Goal: Information Seeking & Learning: Check status

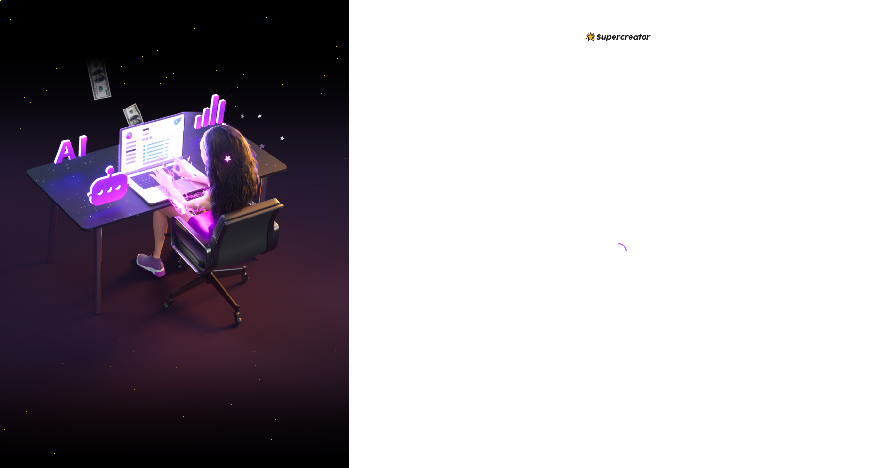
click at [650, 184] on div at bounding box center [619, 242] width 216 height 422
click at [648, 184] on div at bounding box center [619, 242] width 216 height 422
click at [647, 184] on div at bounding box center [619, 242] width 216 height 422
click at [646, 182] on div at bounding box center [619, 242] width 216 height 422
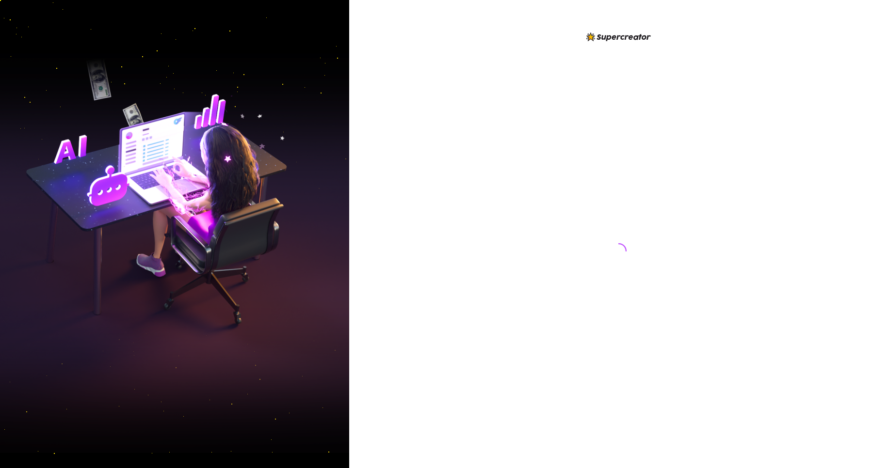
click at [646, 182] on div at bounding box center [619, 242] width 216 height 422
click at [644, 182] on div at bounding box center [619, 242] width 216 height 422
click at [645, 182] on div at bounding box center [619, 242] width 216 height 422
click at [646, 182] on div at bounding box center [619, 242] width 216 height 422
click at [646, 181] on div at bounding box center [619, 242] width 216 height 422
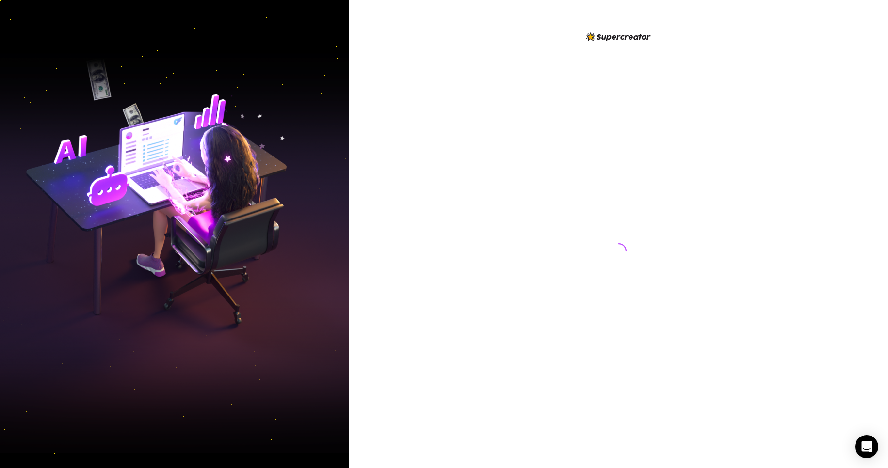
click at [646, 181] on div at bounding box center [619, 242] width 216 height 422
click at [647, 181] on div at bounding box center [619, 242] width 216 height 422
click at [649, 182] on div at bounding box center [619, 242] width 216 height 422
click at [647, 182] on div at bounding box center [619, 242] width 216 height 422
click at [646, 183] on div at bounding box center [619, 242] width 216 height 422
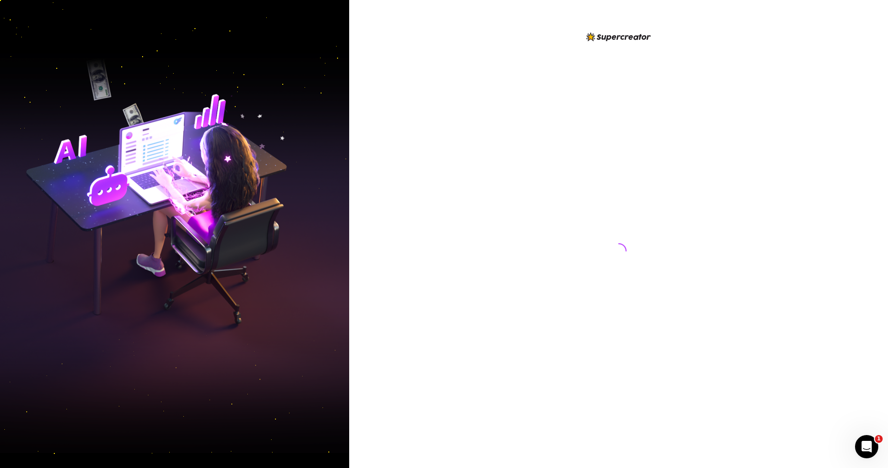
click at [644, 183] on div at bounding box center [619, 242] width 216 height 422
click at [646, 185] on div at bounding box center [619, 242] width 216 height 422
click at [645, 187] on div at bounding box center [619, 242] width 216 height 422
click at [641, 186] on div at bounding box center [619, 242] width 216 height 422
click at [640, 186] on div at bounding box center [619, 242] width 216 height 422
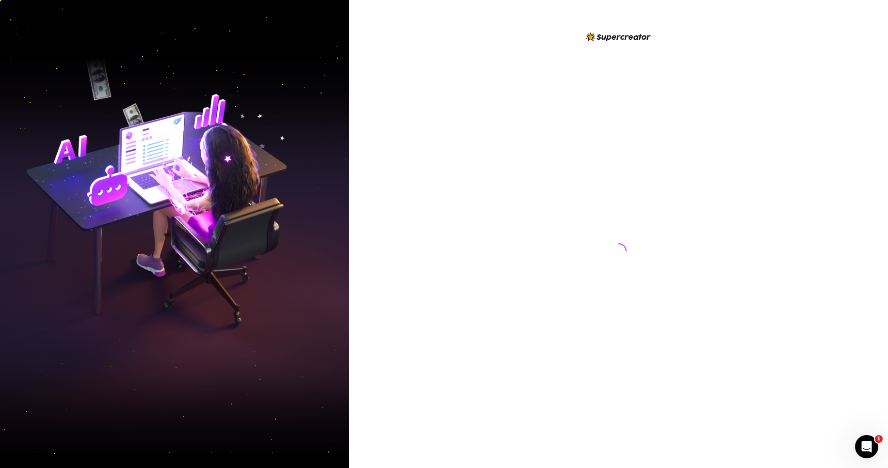
click at [641, 185] on div at bounding box center [619, 242] width 216 height 422
drag, startPoint x: 646, startPoint y: 182, endPoint x: 664, endPoint y: 184, distance: 18.0
click at [654, 190] on div at bounding box center [619, 242] width 216 height 422
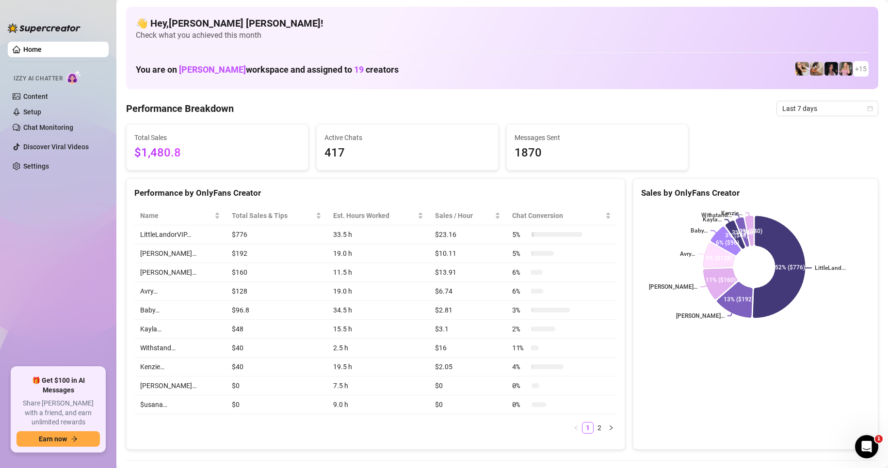
click at [139, 155] on span "$1,480.8" at bounding box center [217, 153] width 166 height 18
drag, startPoint x: 194, startPoint y: 157, endPoint x: 187, endPoint y: 155, distance: 7.1
click at [187, 155] on span "$1,480.8" at bounding box center [217, 153] width 166 height 18
click at [867, 109] on icon "calendar" at bounding box center [870, 109] width 6 height 6
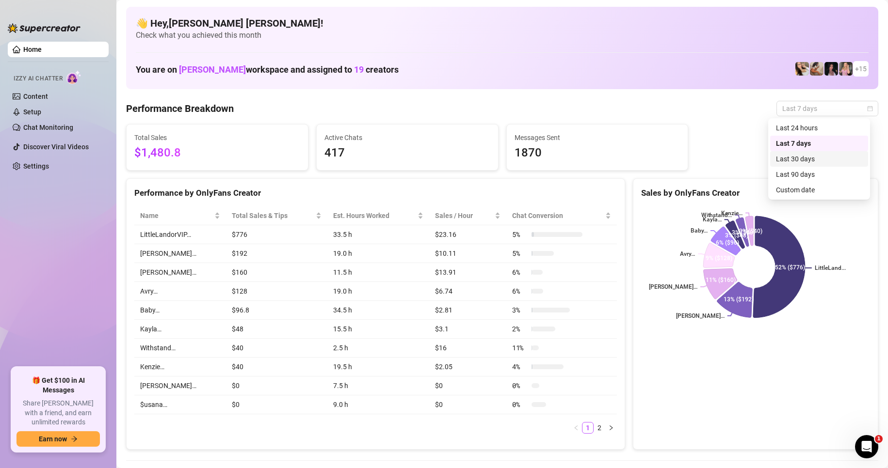
click at [816, 160] on div "Last 30 days" at bounding box center [819, 159] width 86 height 11
click at [816, 160] on div "Total Sales $1,480.8 Active Chats 417 Messages Sent 1870" at bounding box center [502, 147] width 760 height 47
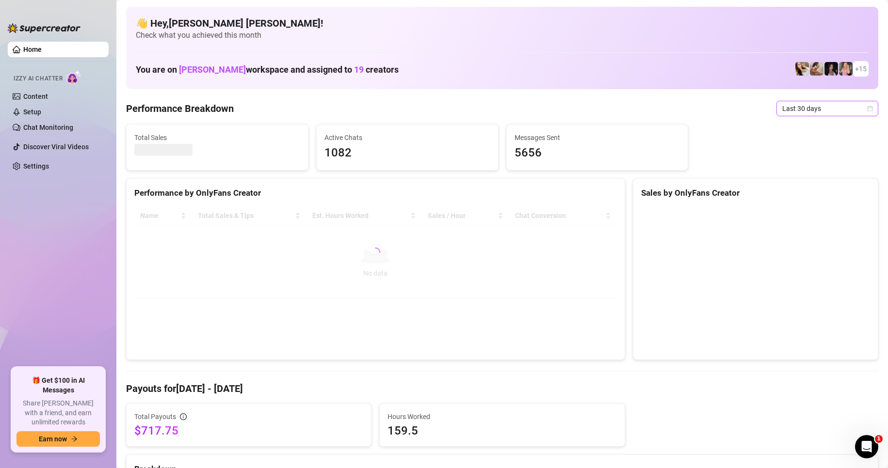
click at [867, 110] on icon "calendar" at bounding box center [870, 109] width 6 height 6
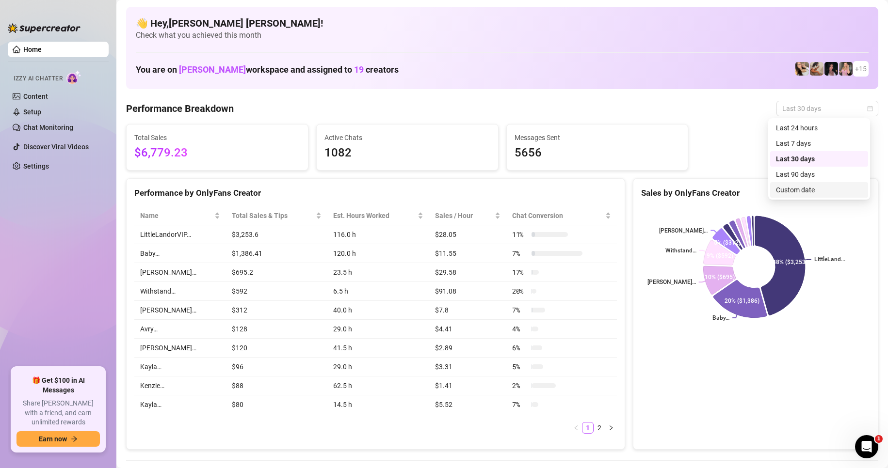
click at [138, 153] on span "$6,779.23" at bounding box center [217, 153] width 166 height 18
click at [170, 153] on span "$6,779.23" at bounding box center [217, 153] width 166 height 18
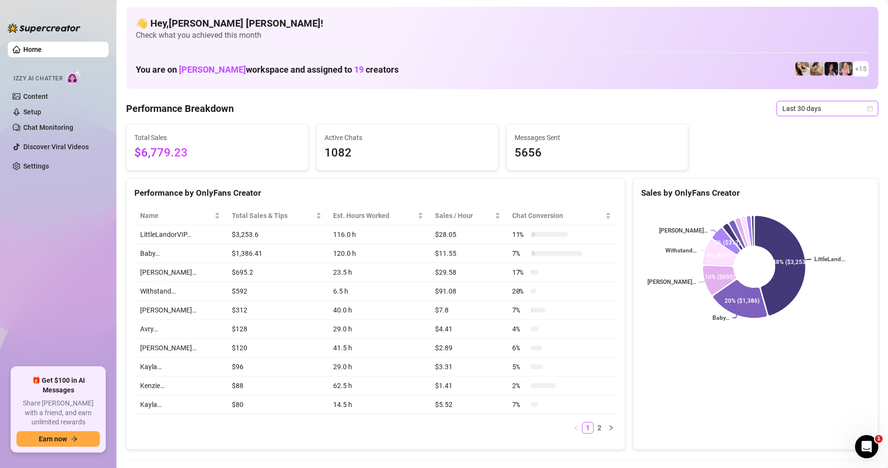
click at [867, 107] on icon "calendar" at bounding box center [869, 108] width 5 height 5
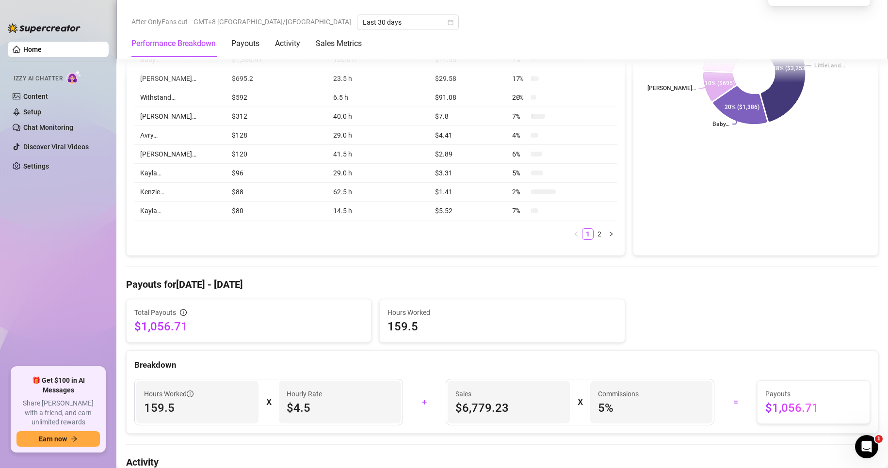
click at [625, 333] on div "Total Payouts $1,056.71 Hours Worked 159.5" at bounding box center [502, 321] width 760 height 44
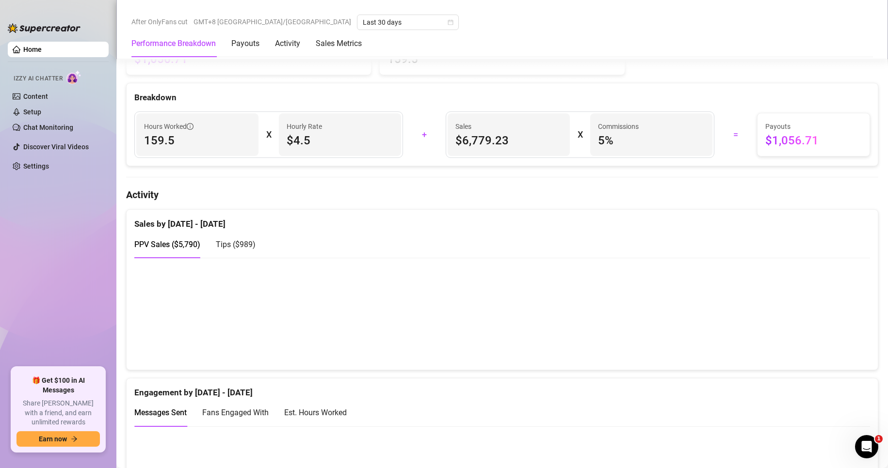
scroll to position [485, 0]
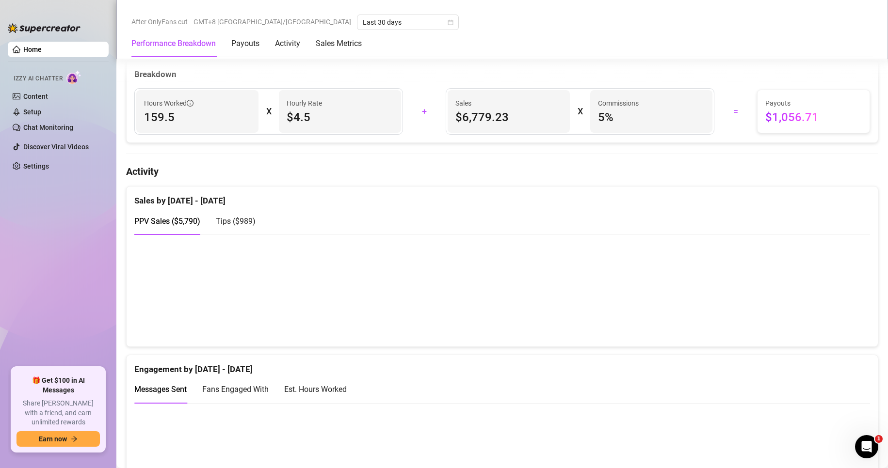
click at [863, 265] on div at bounding box center [502, 290] width 751 height 112
click at [804, 325] on canvas at bounding box center [497, 290] width 727 height 97
click at [508, 376] on div "Engagement by [DATE] - [DATE]" at bounding box center [501, 365] width 735 height 21
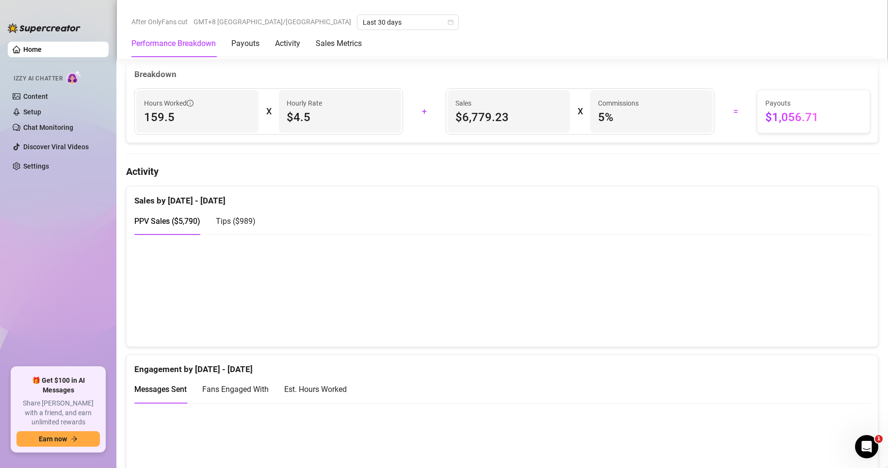
click at [737, 243] on div "PPV Sales ( $5,790 ) Tips ( $989 )" at bounding box center [501, 224] width 735 height 35
click at [805, 323] on canvas at bounding box center [497, 290] width 727 height 97
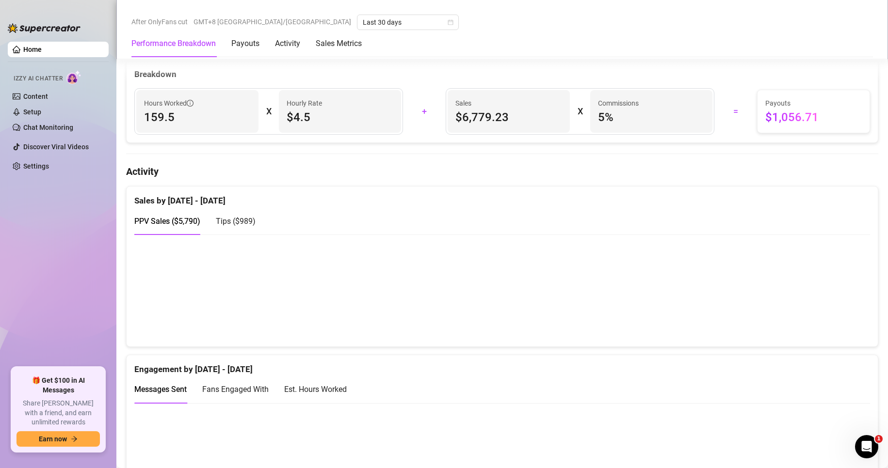
click at [805, 323] on canvas at bounding box center [497, 290] width 727 height 97
click at [804, 324] on canvas at bounding box center [497, 290] width 727 height 97
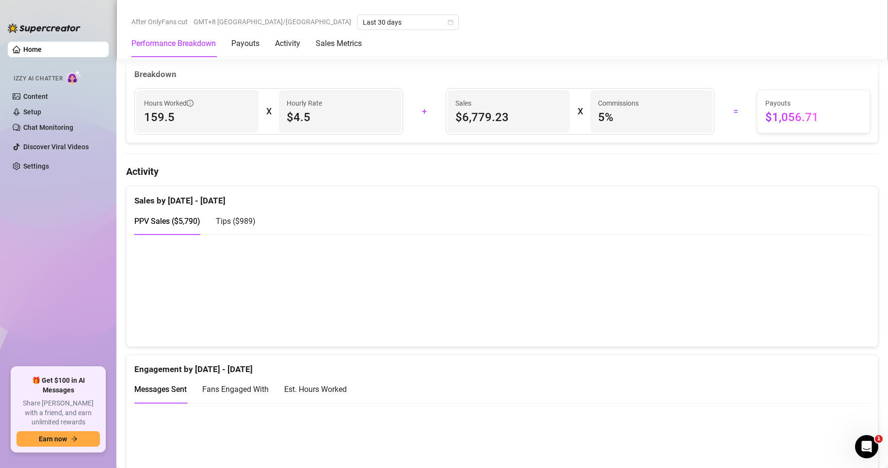
click at [804, 324] on canvas at bounding box center [497, 290] width 727 height 97
click at [803, 325] on canvas at bounding box center [497, 290] width 727 height 97
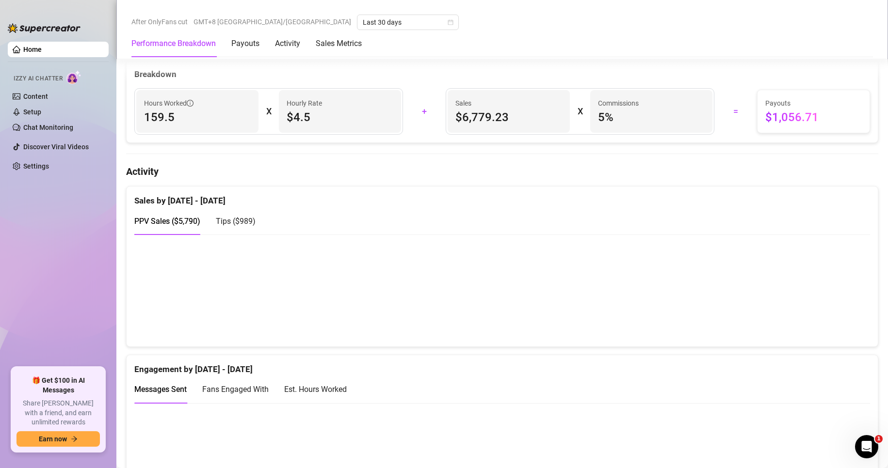
click at [803, 326] on canvas at bounding box center [497, 290] width 727 height 97
click at [803, 327] on canvas at bounding box center [497, 290] width 727 height 97
click at [802, 327] on canvas at bounding box center [497, 290] width 727 height 97
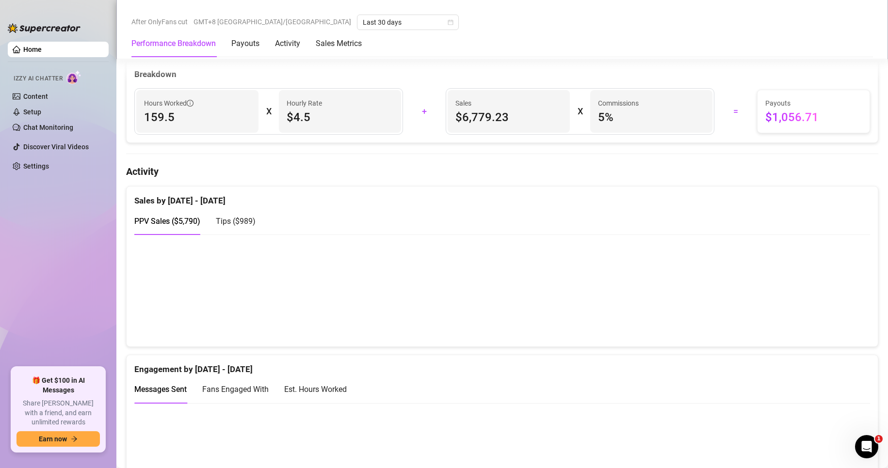
click at [802, 327] on canvas at bounding box center [497, 290] width 727 height 97
click at [802, 328] on canvas at bounding box center [497, 290] width 727 height 97
click at [801, 328] on canvas at bounding box center [497, 290] width 727 height 97
click at [800, 328] on canvas at bounding box center [497, 290] width 727 height 97
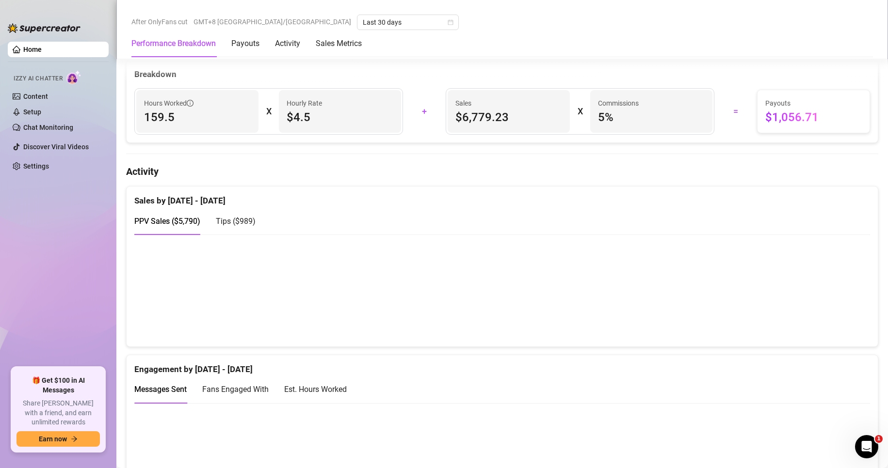
click at [800, 328] on canvas at bounding box center [497, 290] width 727 height 97
click at [799, 328] on canvas at bounding box center [497, 290] width 727 height 97
click at [798, 328] on canvas at bounding box center [497, 290] width 727 height 97
click at [801, 327] on canvas at bounding box center [497, 290] width 727 height 97
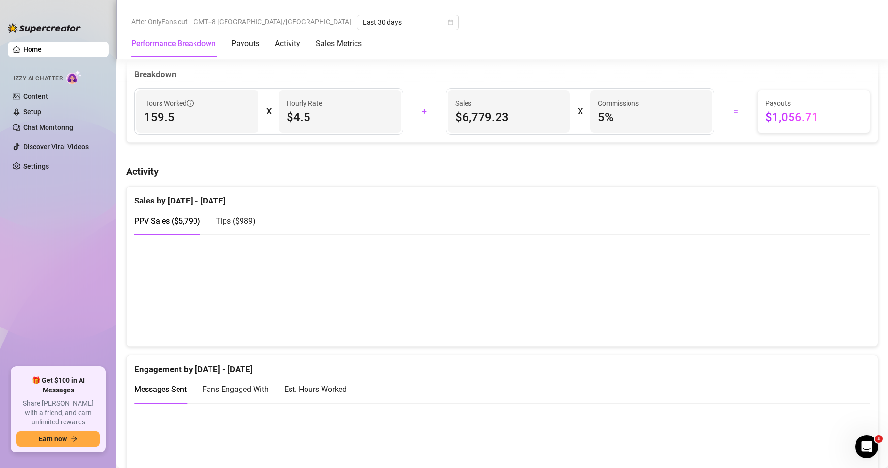
click at [800, 327] on canvas at bounding box center [497, 290] width 727 height 97
click at [801, 327] on canvas at bounding box center [497, 290] width 727 height 97
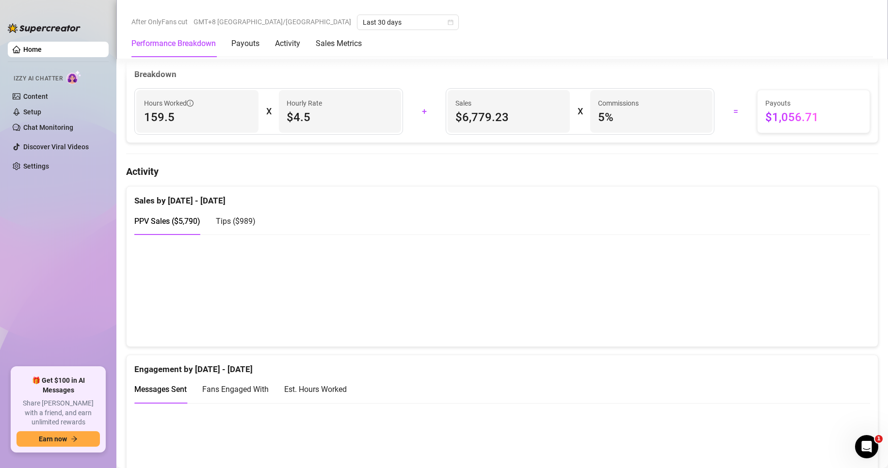
click at [801, 327] on canvas at bounding box center [497, 290] width 727 height 97
click at [531, 261] on canvas at bounding box center [497, 290] width 727 height 97
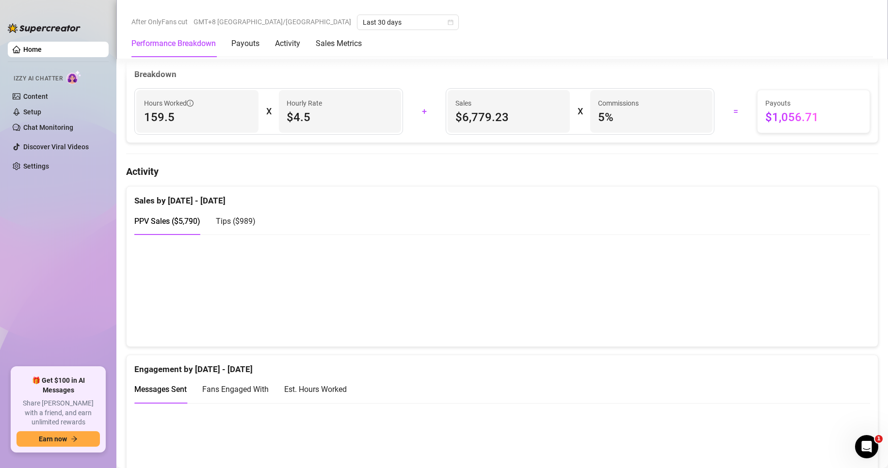
click at [224, 225] on span "Tips ( $989 )" at bounding box center [236, 221] width 40 height 9
click at [183, 226] on span "PPV Sales ( $5,790 )" at bounding box center [167, 221] width 66 height 9
drag, startPoint x: 245, startPoint y: 227, endPoint x: 247, endPoint y: 221, distance: 6.9
click at [246, 224] on span "Tips ( $989 )" at bounding box center [236, 221] width 40 height 9
click at [192, 227] on div "PPV Sales ( $5,790 )" at bounding box center [167, 221] width 66 height 12
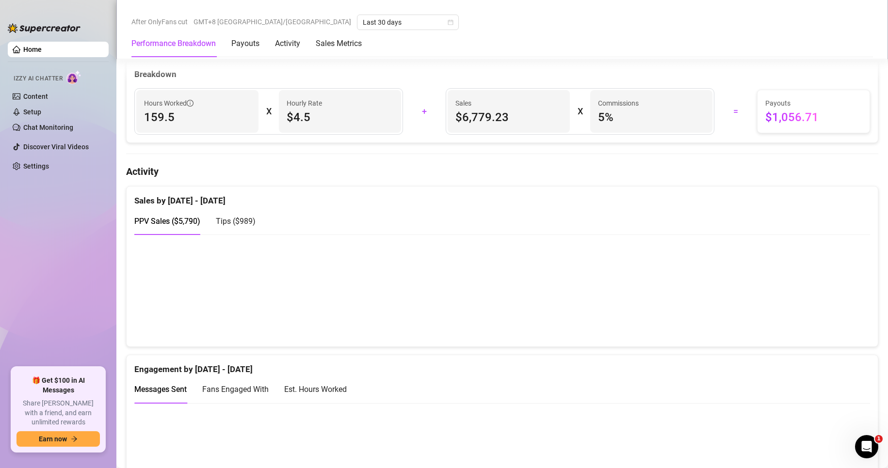
click at [238, 226] on span "Tips ( $989 )" at bounding box center [236, 221] width 40 height 9
click at [175, 226] on span "PPV Sales ( $5,790 )" at bounding box center [167, 221] width 66 height 9
click at [247, 226] on span "Tips ( $989 )" at bounding box center [236, 221] width 40 height 9
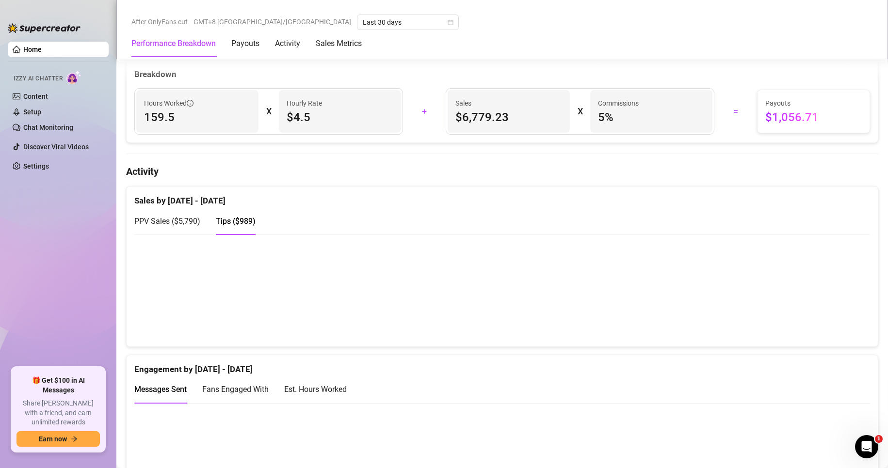
click at [194, 227] on div "PPV Sales ( $5,790 )" at bounding box center [167, 221] width 66 height 12
click at [242, 226] on span "Tips ( $989 )" at bounding box center [236, 221] width 40 height 9
click at [246, 227] on div "Tips ( $989 )" at bounding box center [236, 221] width 40 height 12
click at [184, 226] on span "PPV Sales ( $5,790 )" at bounding box center [167, 221] width 66 height 9
click at [239, 226] on span "Tips ( $989 )" at bounding box center [236, 221] width 40 height 9
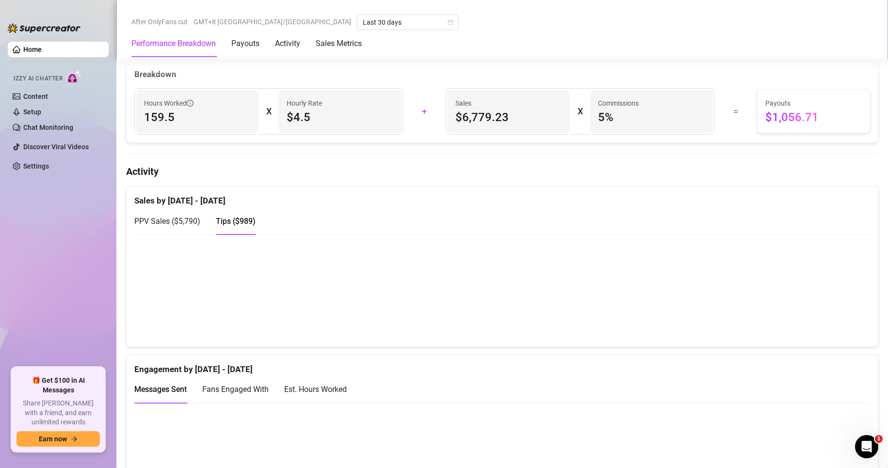
click at [194, 226] on span "PPV Sales ( $5,790 )" at bounding box center [167, 221] width 66 height 9
click at [240, 226] on span "Tips ( $989 )" at bounding box center [236, 221] width 40 height 9
